Goal: Task Accomplishment & Management: Manage account settings

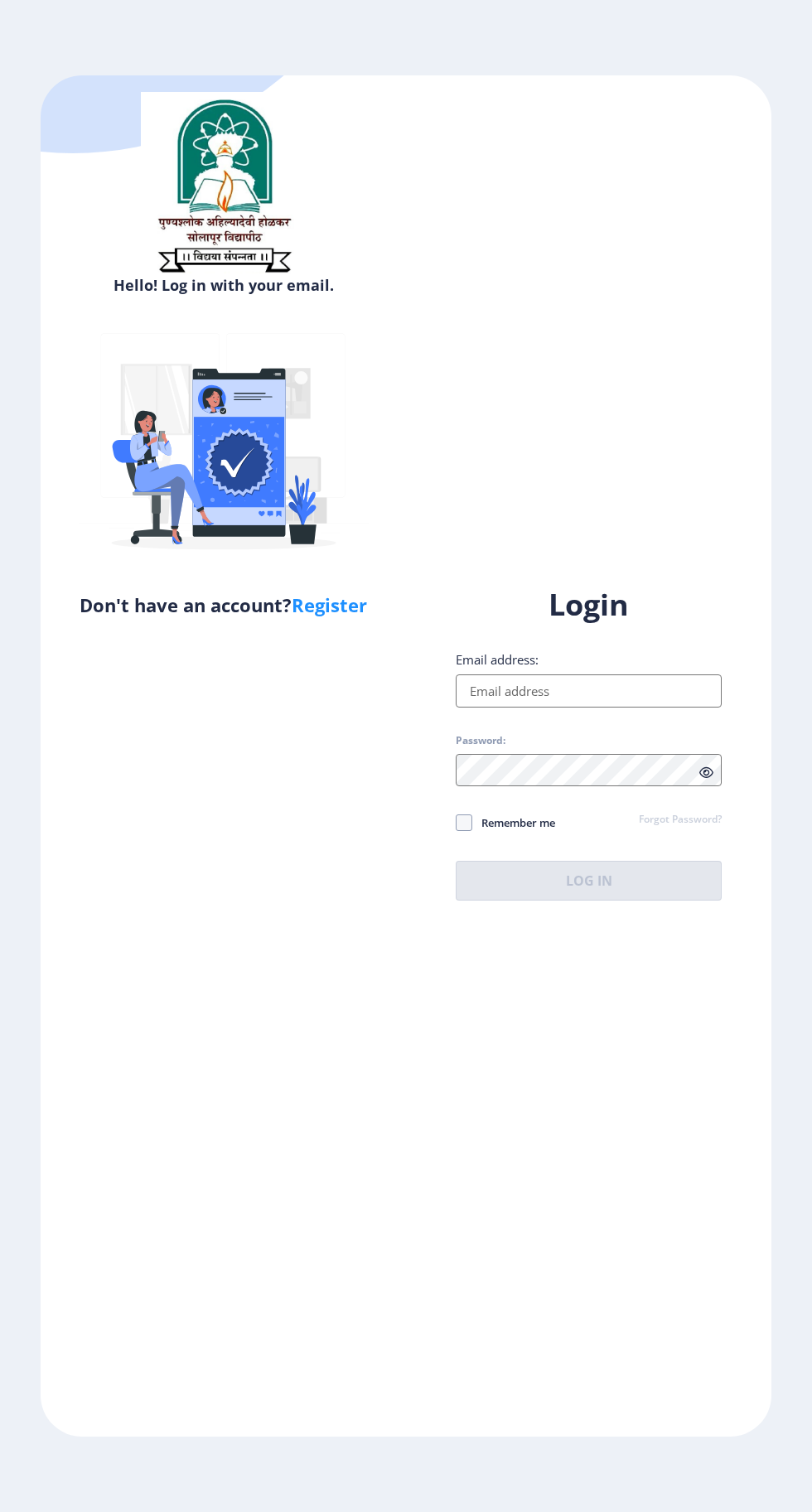
click at [611, 708] on input "Email address:" at bounding box center [588, 690] width 266 height 33
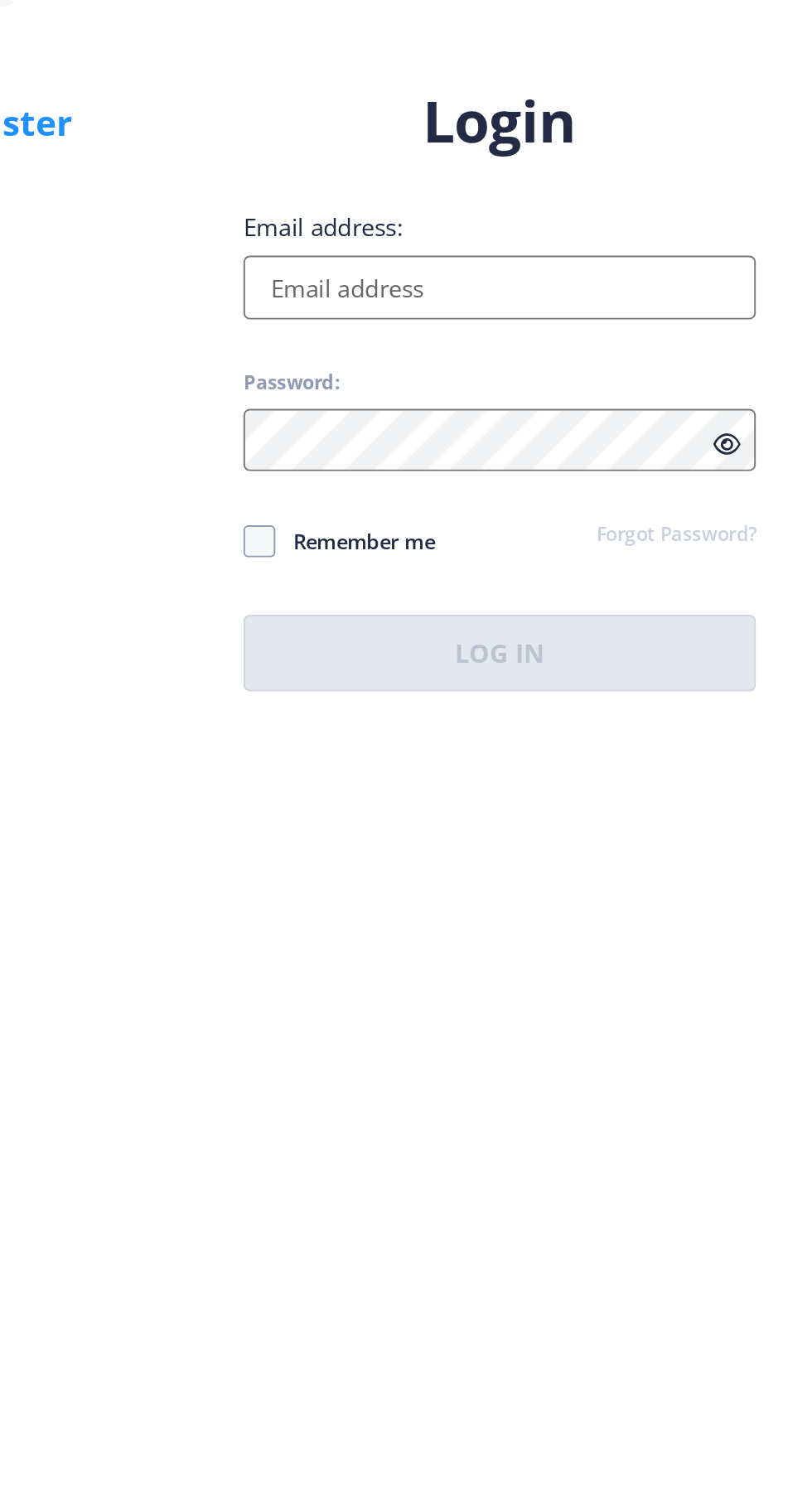
type input "[EMAIL_ADDRESS][DOMAIN_NAME]"
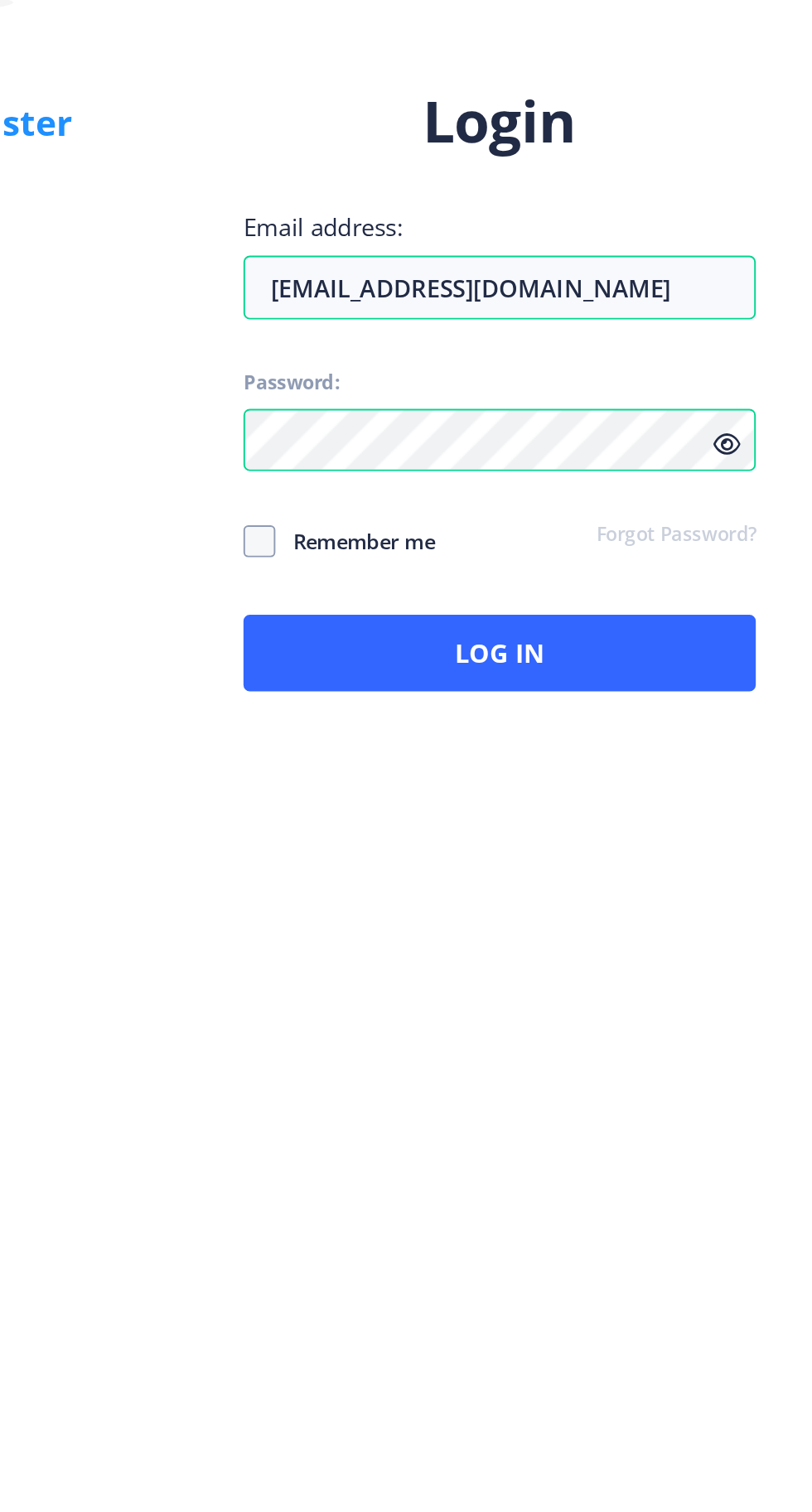
click at [713, 778] on icon at bounding box center [706, 772] width 14 height 13
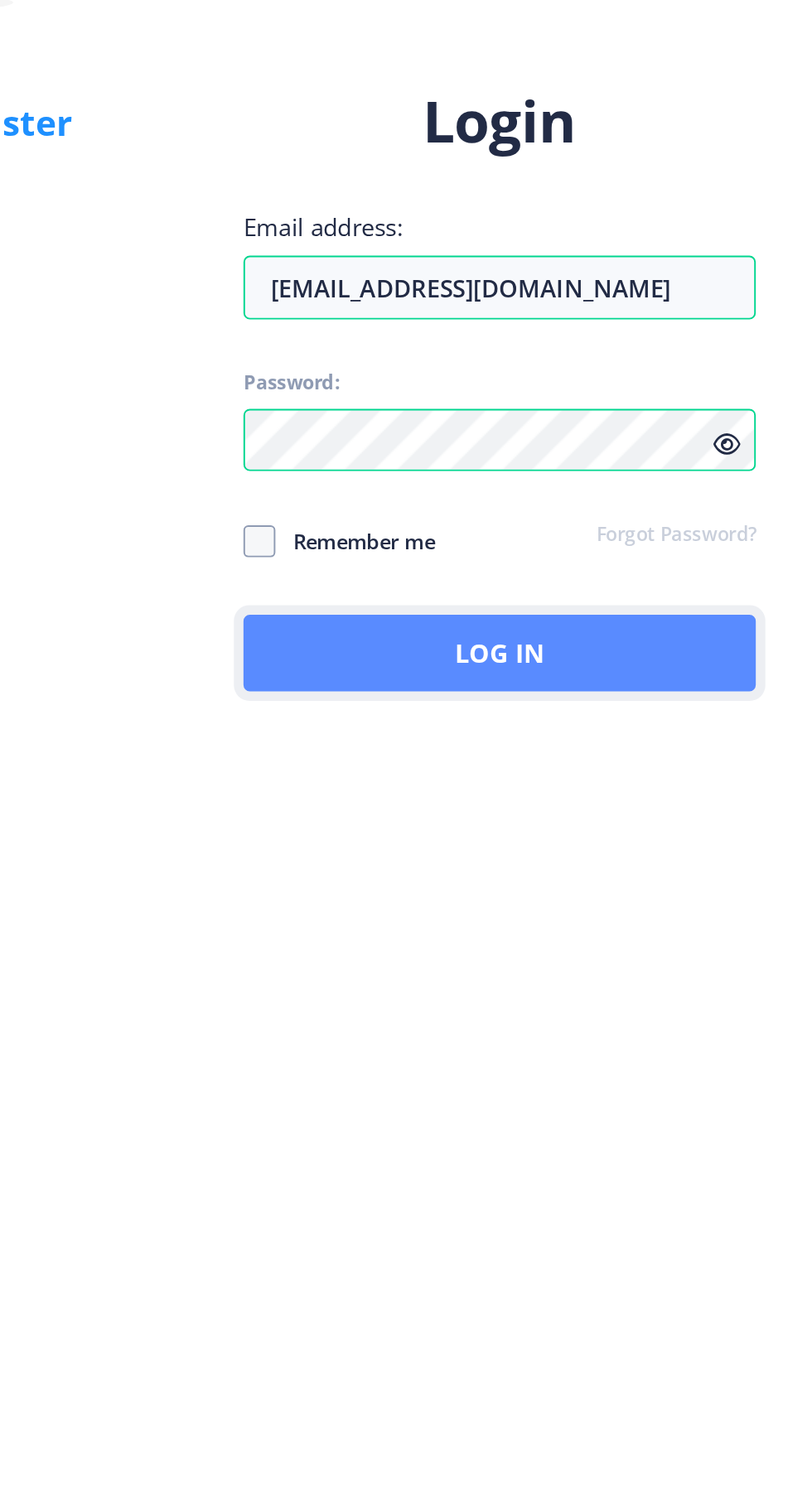
click at [612, 900] on button "Log In" at bounding box center [588, 880] width 266 height 40
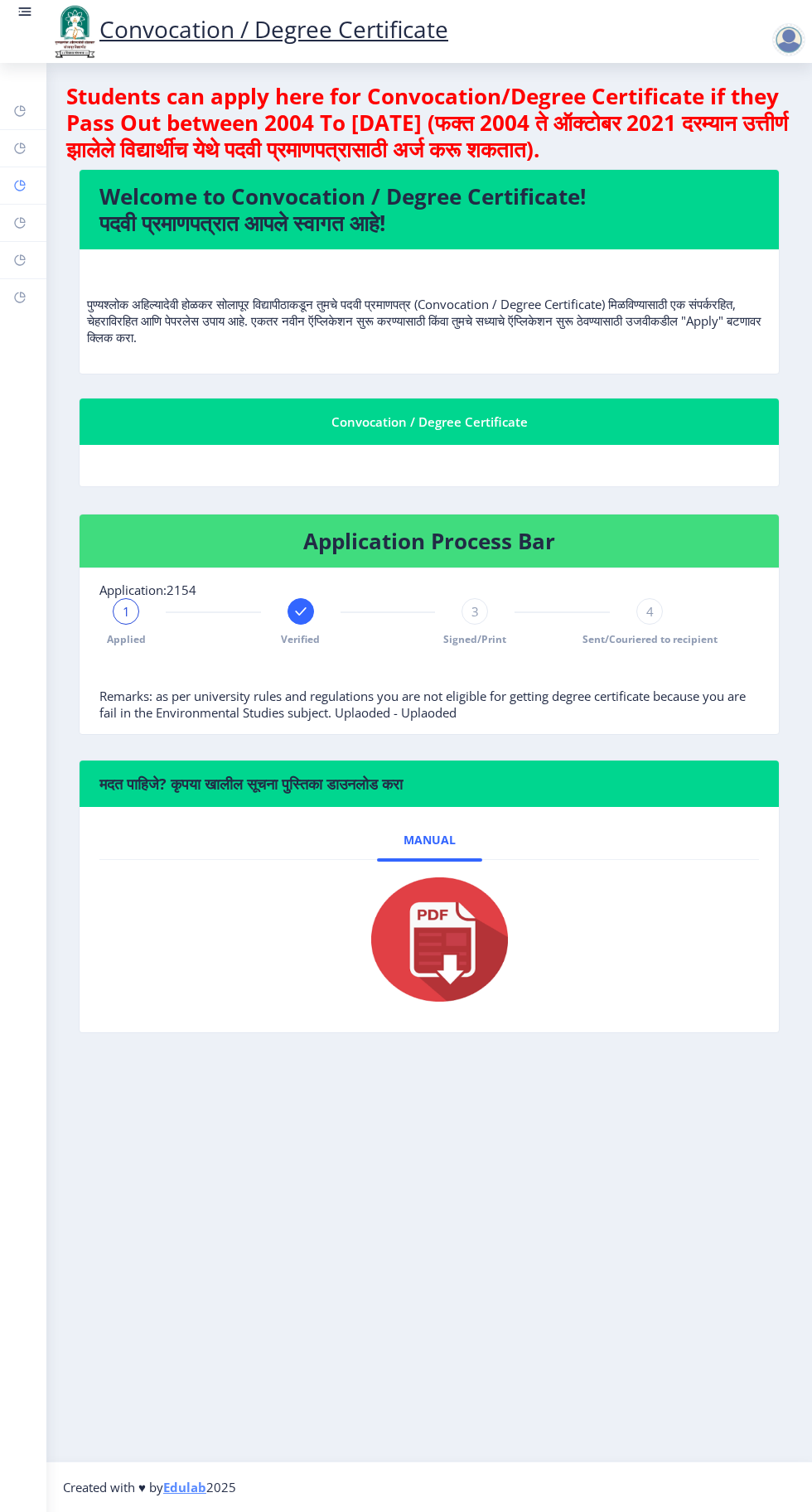
click at [20, 185] on rect at bounding box center [19, 185] width 13 height 13
select select
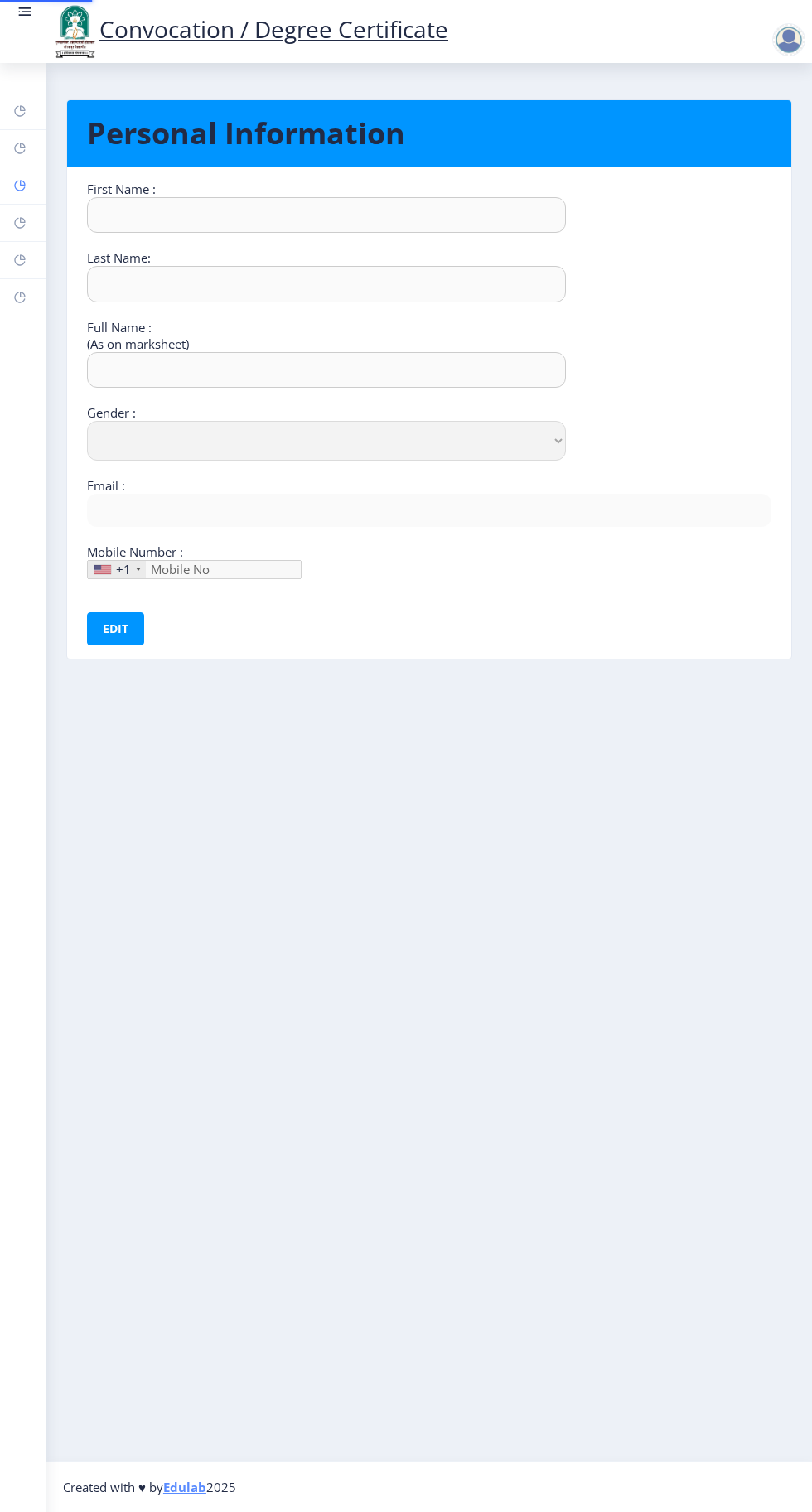
type input "Sandhyrani"
type input "Yalgonda"
type input "[PERSON_NAME]"
select select "[DEMOGRAPHIC_DATA]"
type input "[EMAIL_ADDRESS][DOMAIN_NAME]"
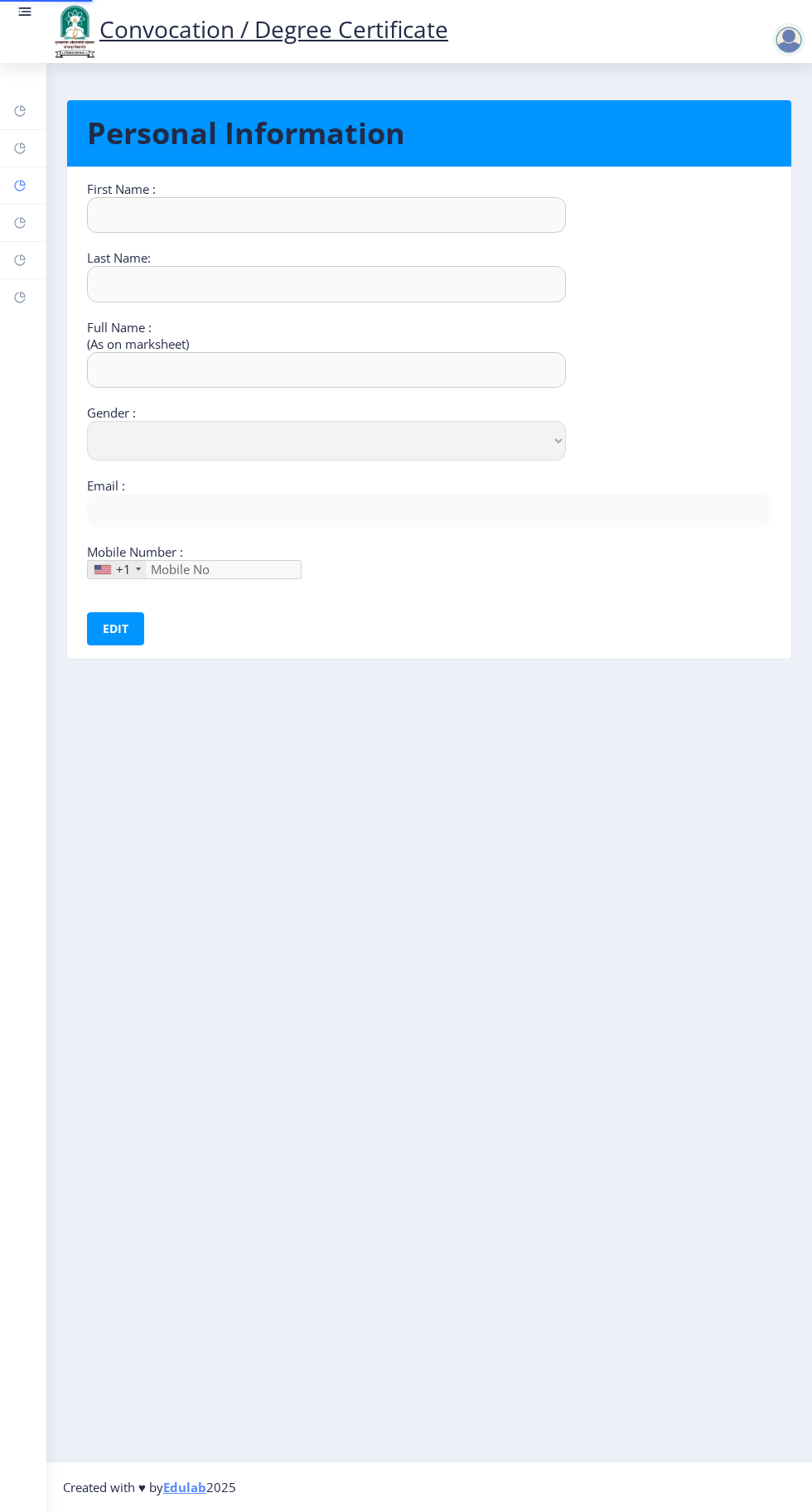
type input "9049773177"
click at [20, 222] on rect at bounding box center [19, 222] width 13 height 13
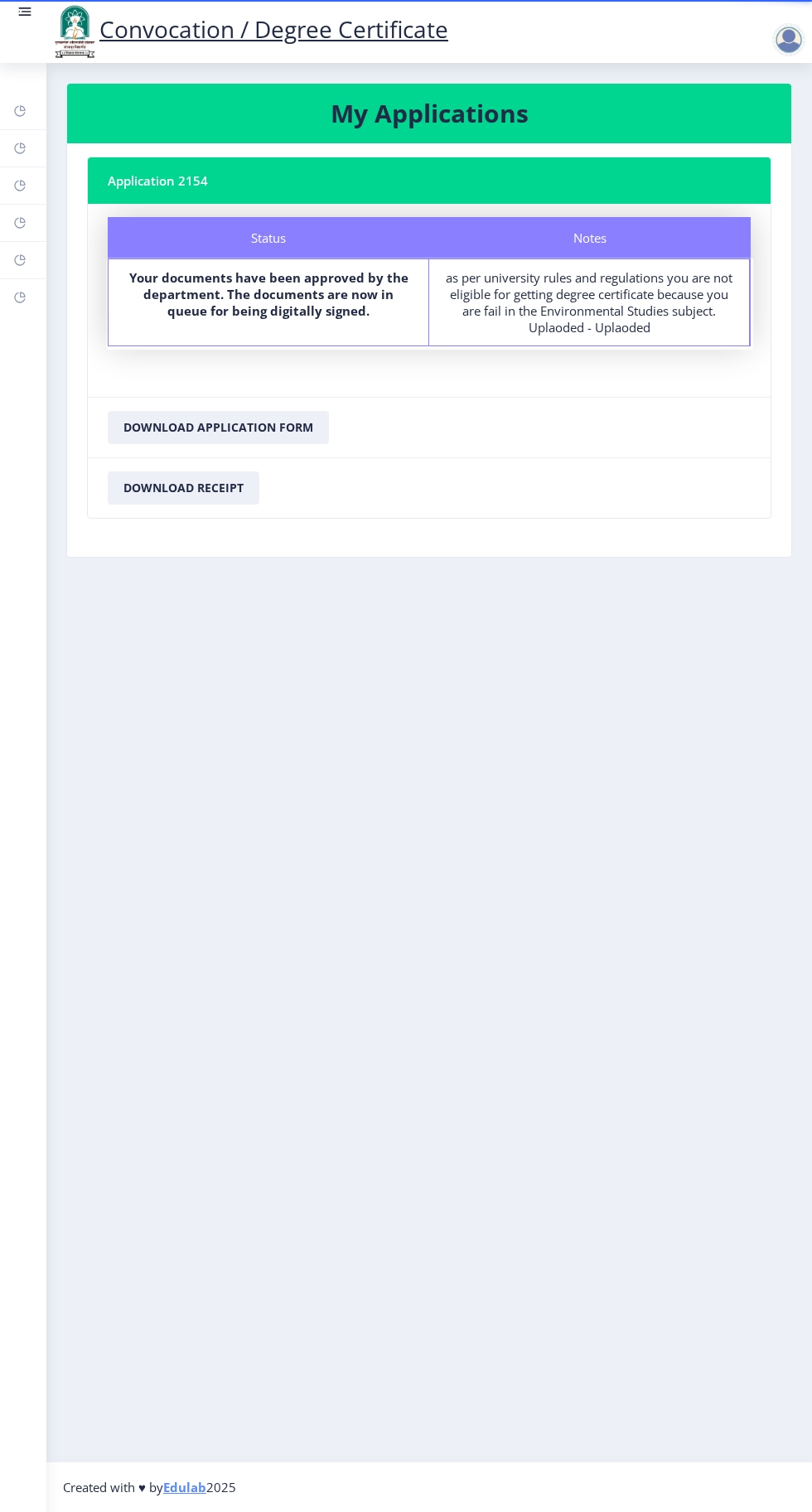
click at [796, 42] on div at bounding box center [788, 39] width 33 height 33
click at [728, 131] on span "Log out" at bounding box center [745, 129] width 106 height 20
